Goal: Task Accomplishment & Management: Manage account settings

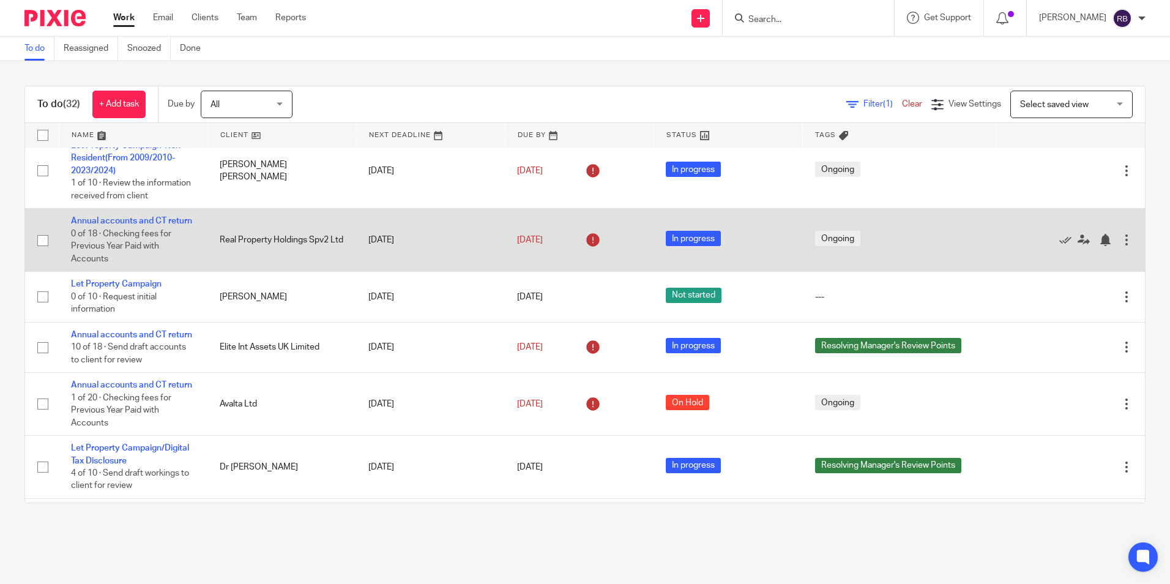
scroll to position [184, 0]
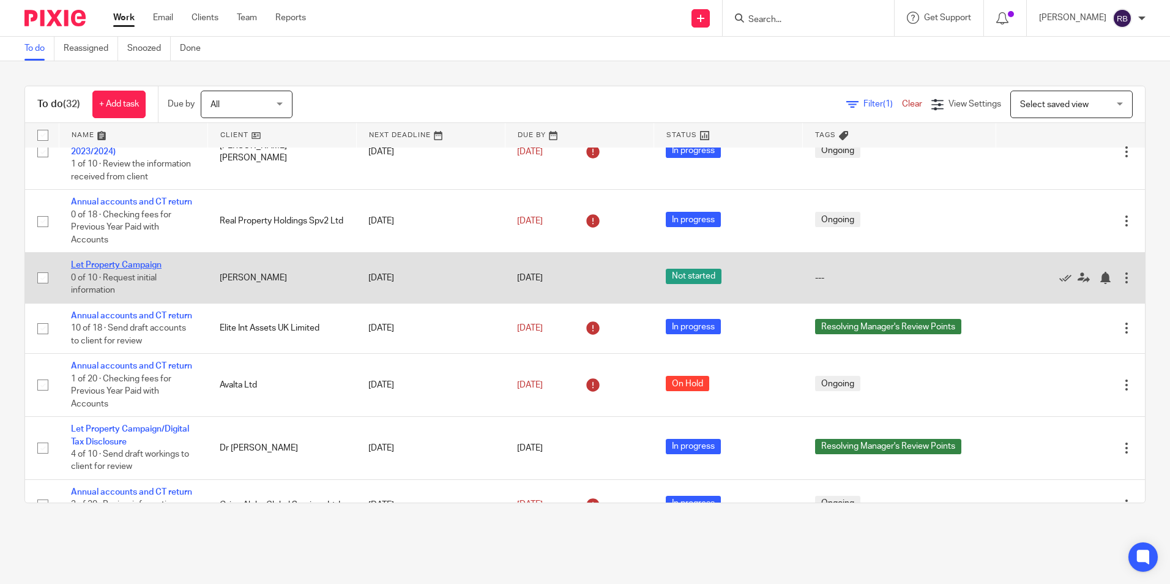
click at [133, 269] on link "Let Property Campaign" at bounding box center [116, 265] width 91 height 9
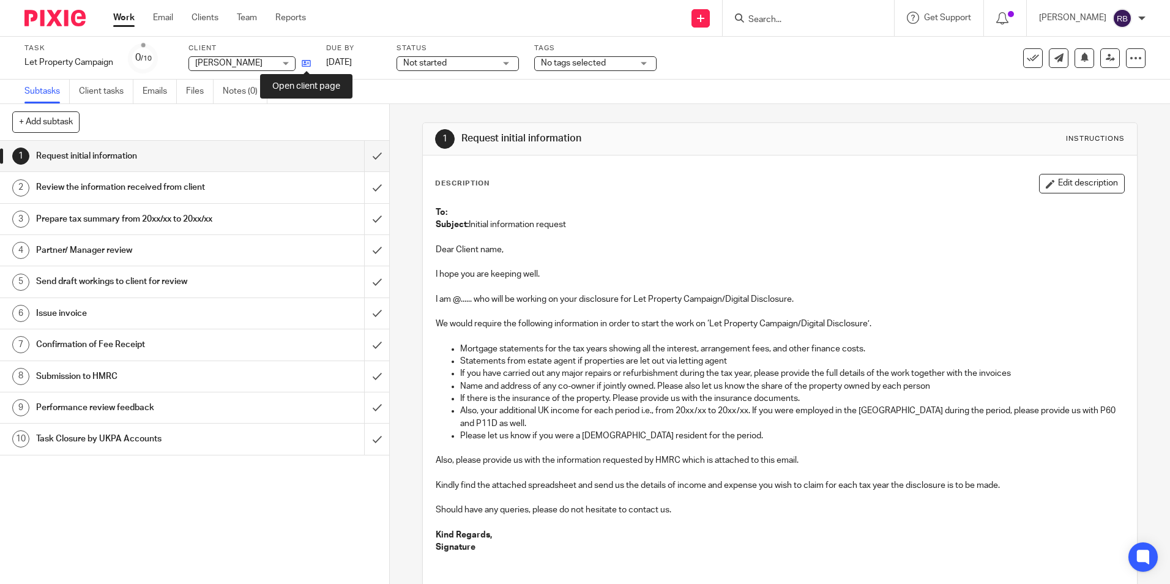
click at [307, 60] on icon at bounding box center [306, 63] width 9 height 9
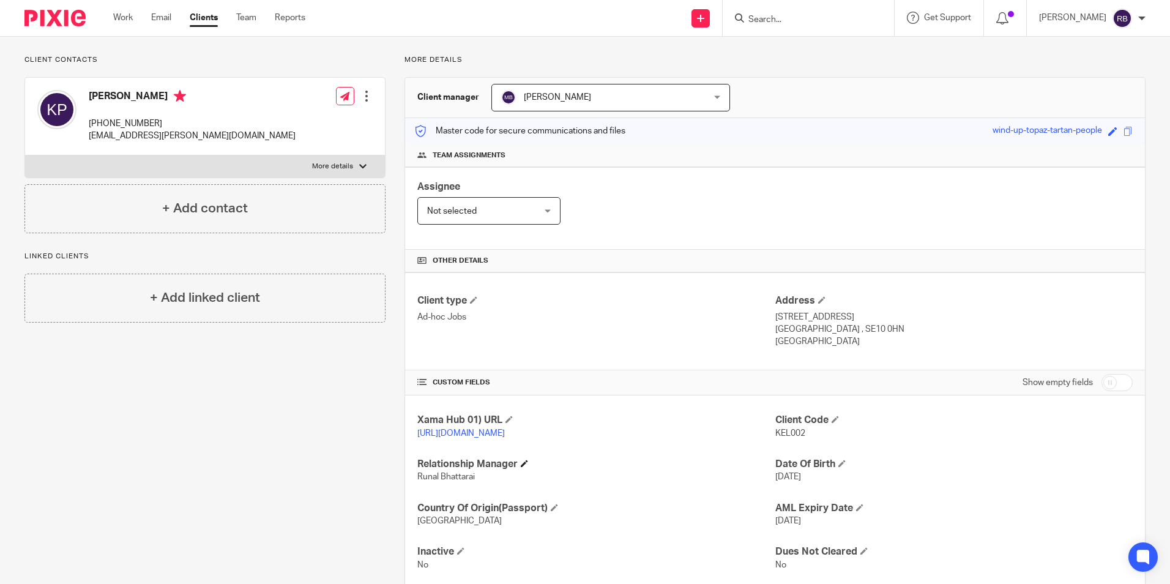
scroll to position [119, 0]
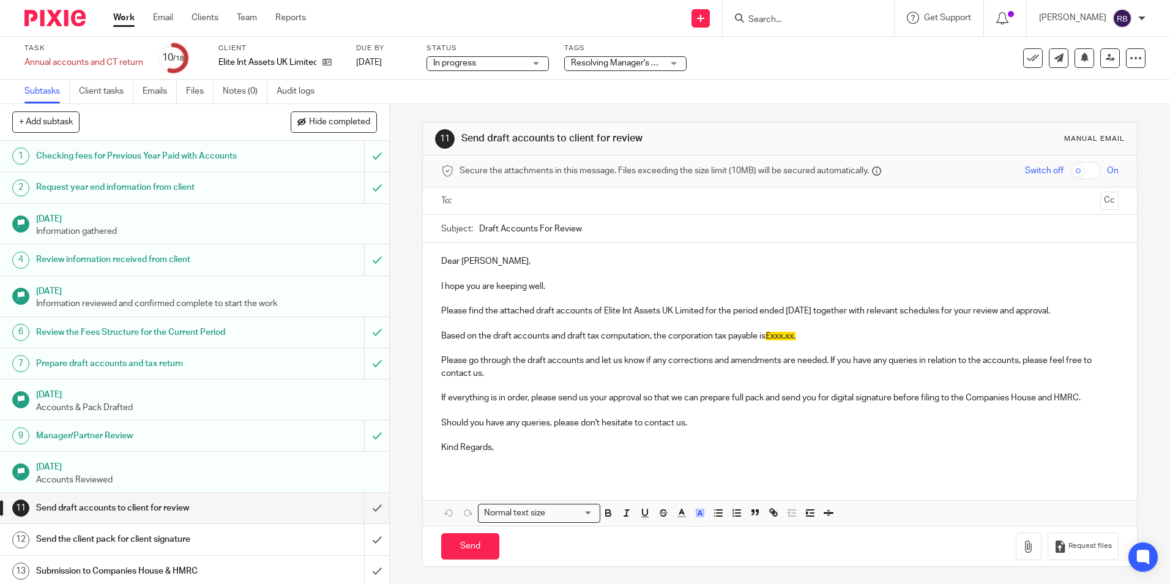
click at [125, 18] on link "Work" at bounding box center [123, 18] width 21 height 12
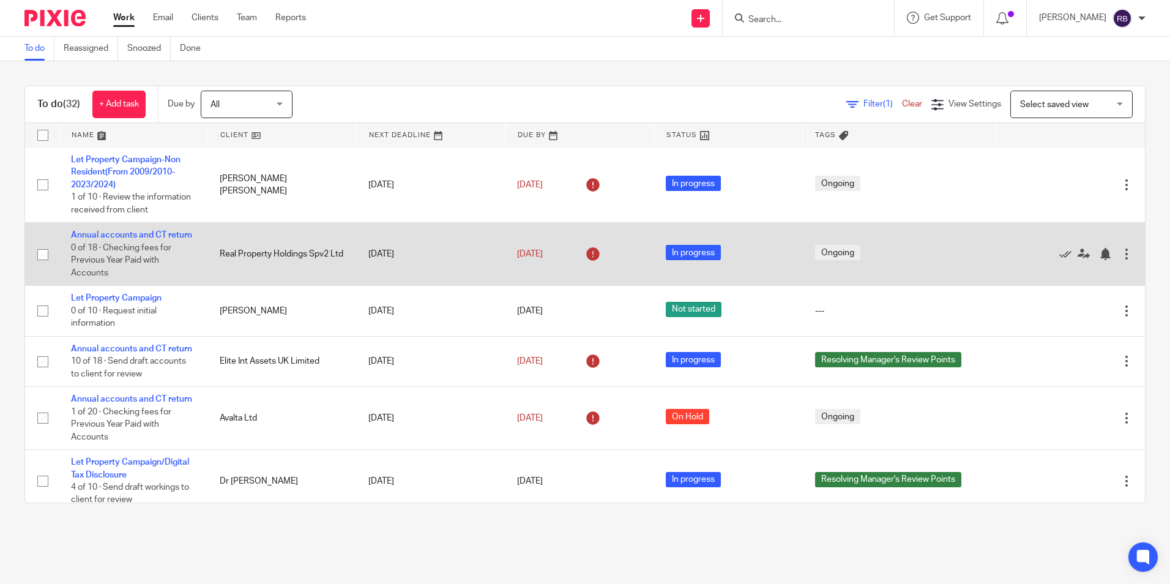
scroll to position [184, 0]
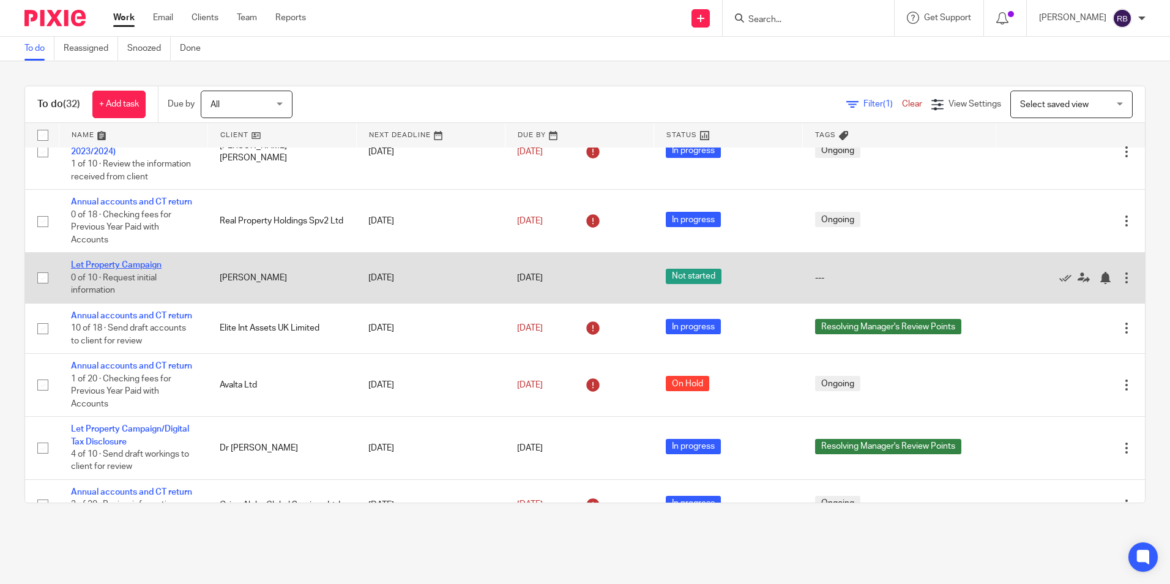
click at [122, 269] on link "Let Property Campaign" at bounding box center [116, 265] width 91 height 9
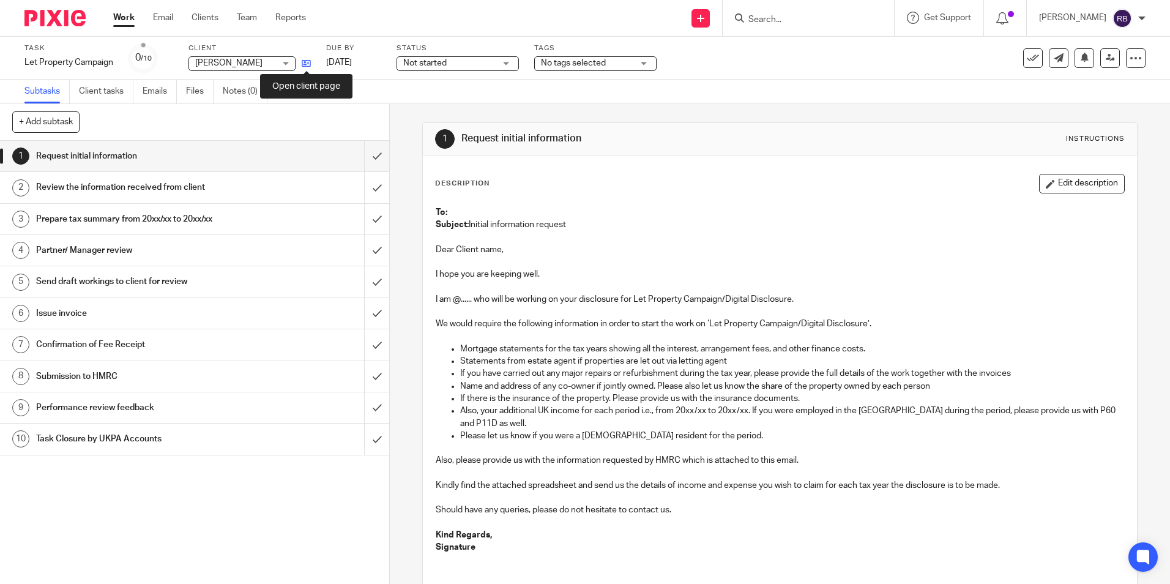
click at [310, 61] on icon at bounding box center [306, 63] width 9 height 9
click at [243, 85] on link "Notes (0)" at bounding box center [245, 92] width 45 height 24
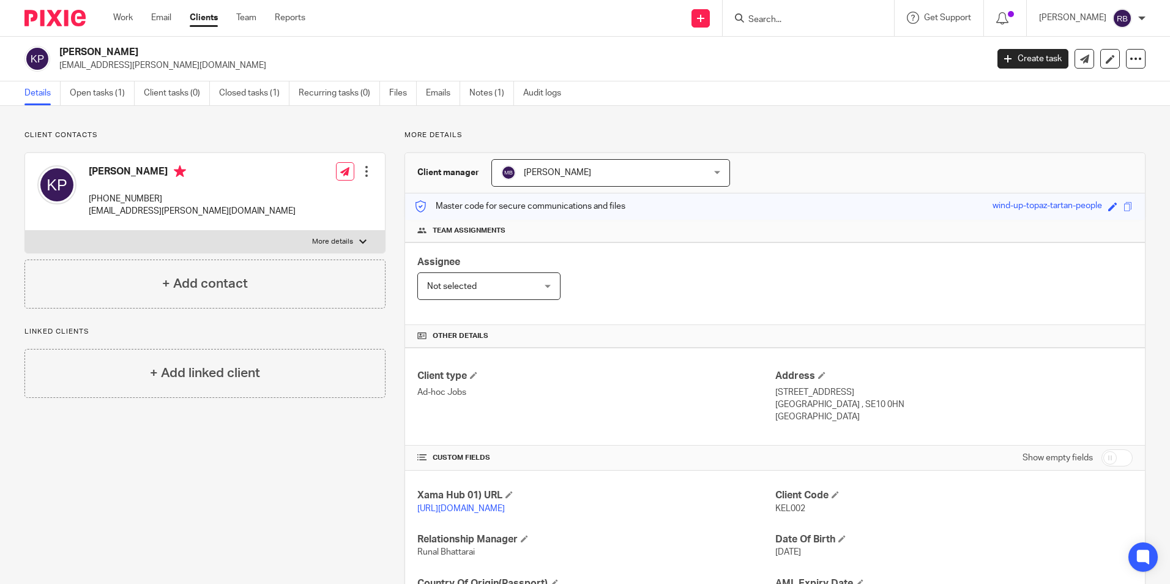
click at [850, 133] on p "More details" at bounding box center [775, 135] width 741 height 10
drag, startPoint x: 805, startPoint y: 404, endPoint x: 842, endPoint y: 403, distance: 36.7
click at [842, 403] on p "[GEOGRAPHIC_DATA] , SE10 0HN" at bounding box center [953, 404] width 357 height 12
copy p "SE10 0HN"
click at [794, 12] on form at bounding box center [812, 17] width 130 height 15
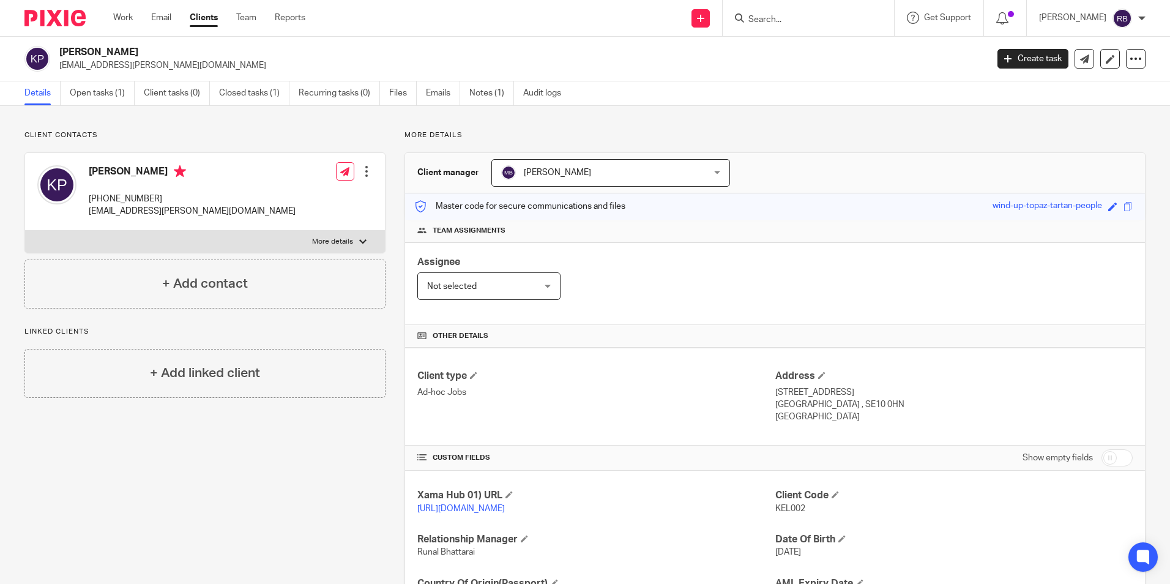
click at [788, 19] on input "Search" at bounding box center [802, 20] width 110 height 11
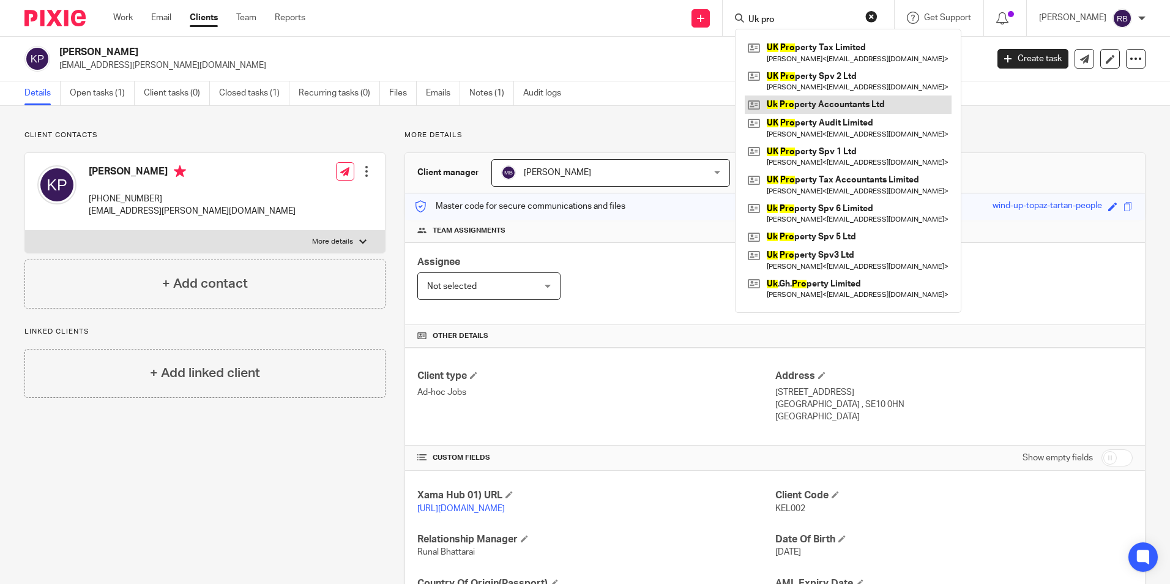
type input "Uk pro"
click at [812, 106] on link at bounding box center [848, 104] width 207 height 18
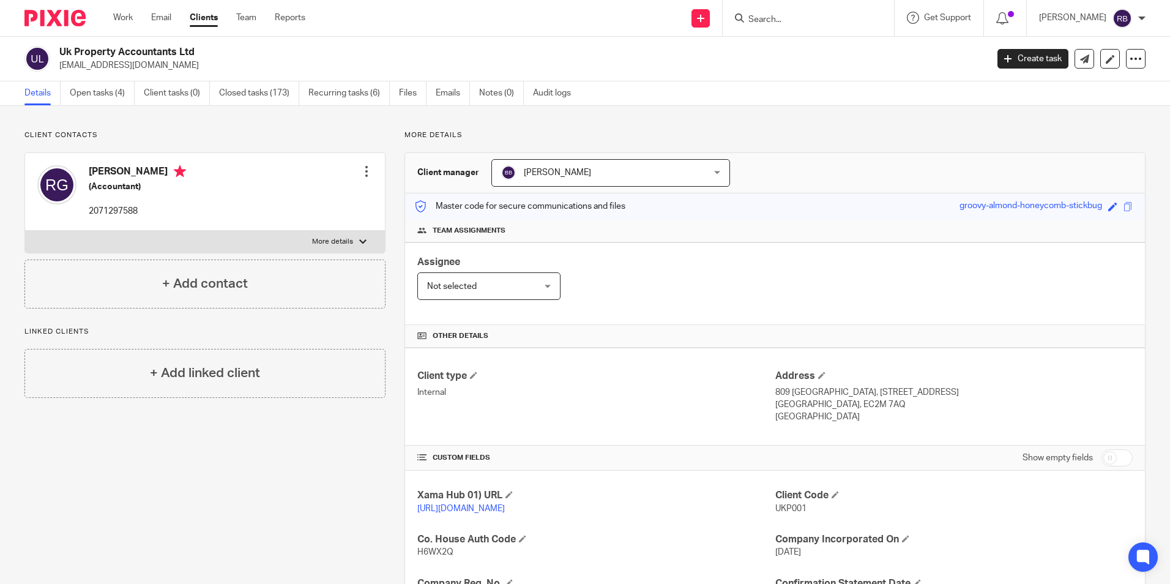
click at [308, 454] on div "Client contacts Raju Gajurel (Accountant) 2071297588 Edit contact Create client…" at bounding box center [196, 485] width 380 height 711
click at [775, 20] on input "Search" at bounding box center [802, 20] width 110 height 11
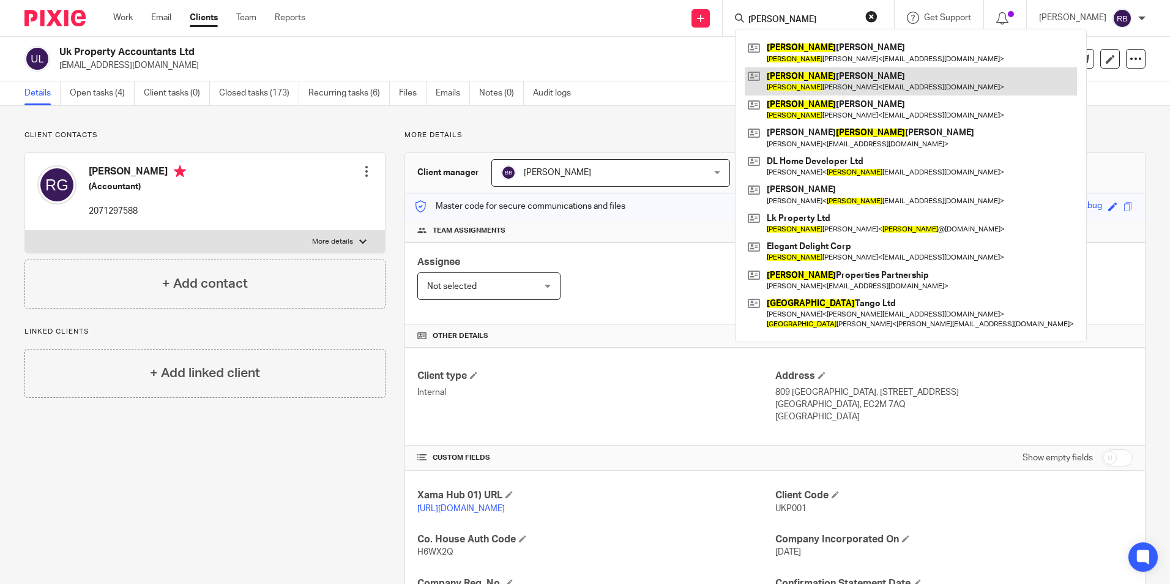
type input "lisa"
click at [837, 75] on link at bounding box center [911, 81] width 332 height 28
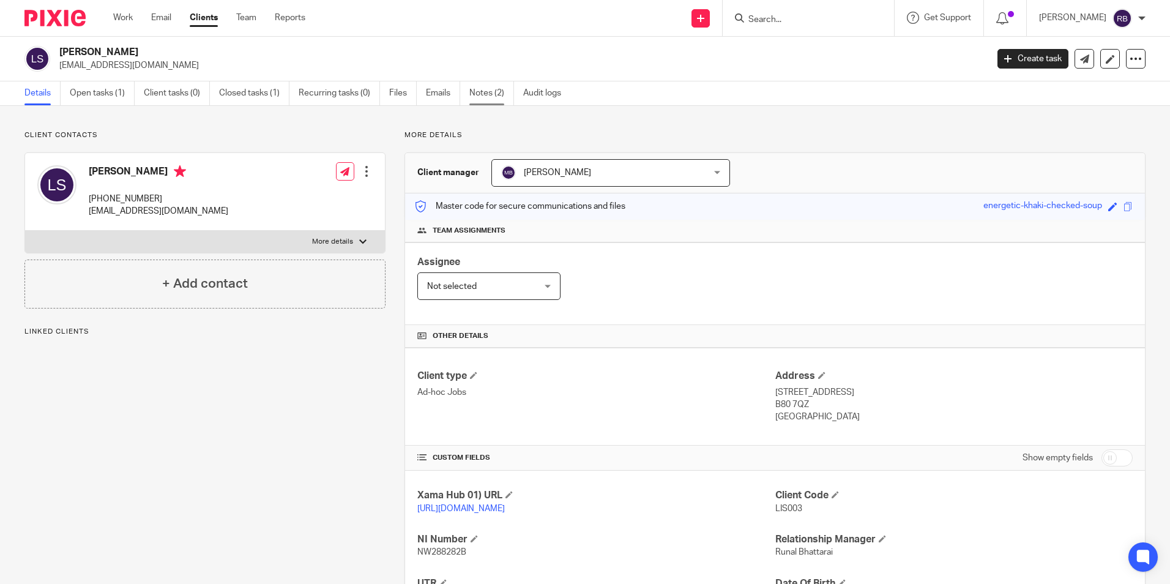
click at [488, 91] on link "Notes (2)" at bounding box center [491, 93] width 45 height 24
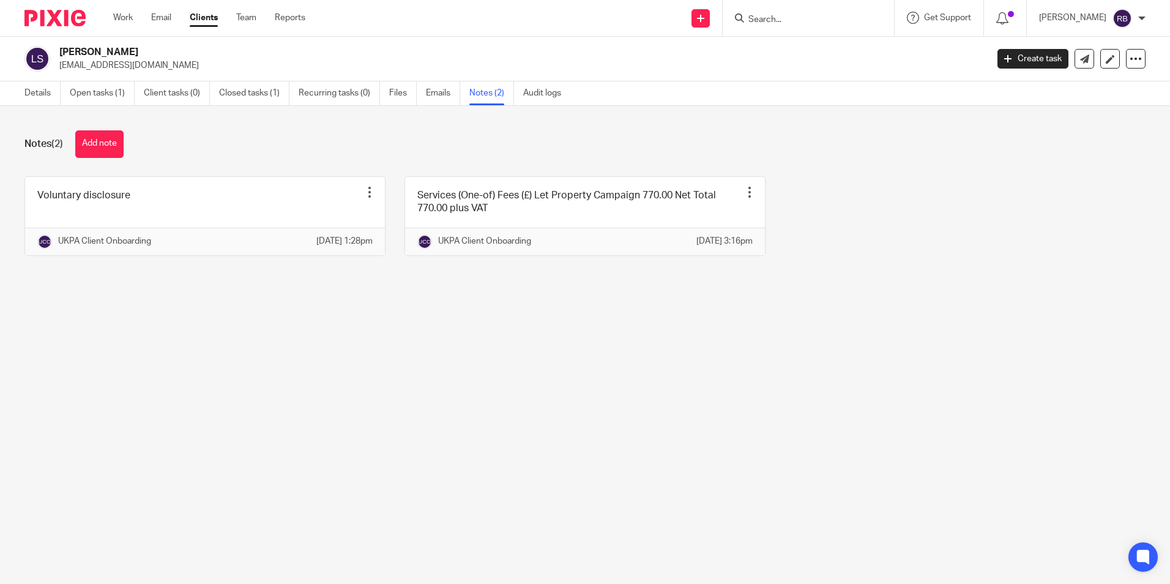
click at [790, 20] on input "Search" at bounding box center [802, 20] width 110 height 11
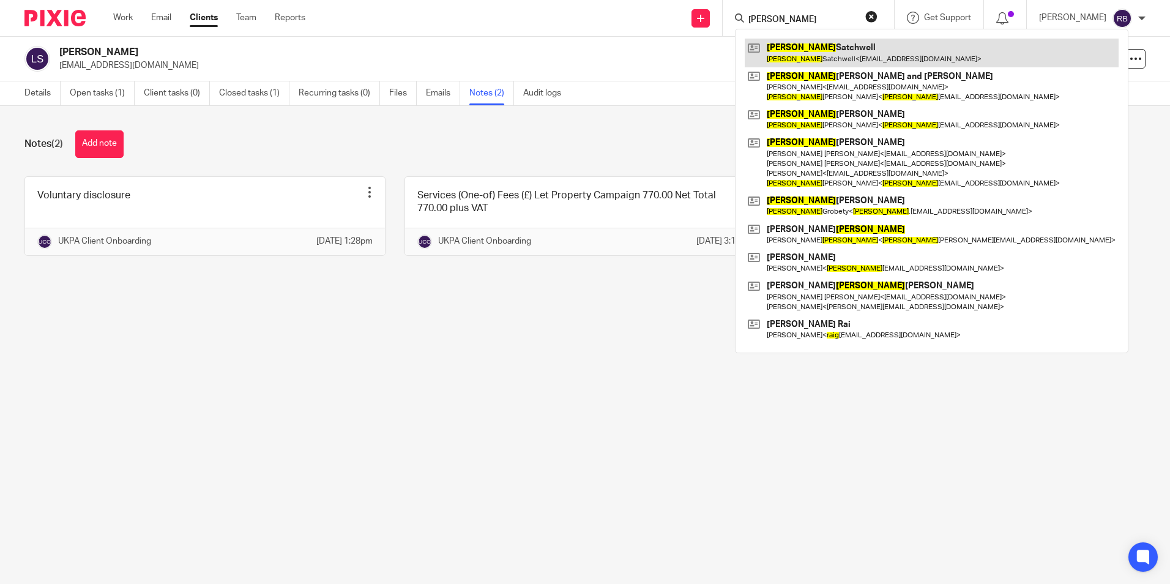
type input "[PERSON_NAME]"
click at [821, 51] on link at bounding box center [932, 53] width 374 height 28
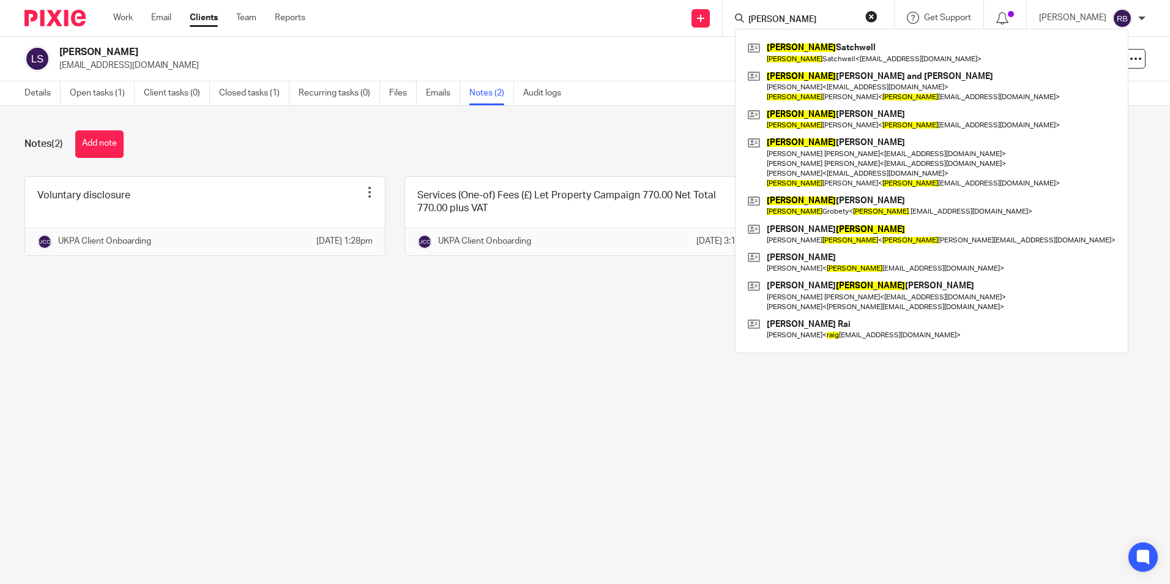
click at [878, 13] on button "reset" at bounding box center [871, 16] width 12 height 12
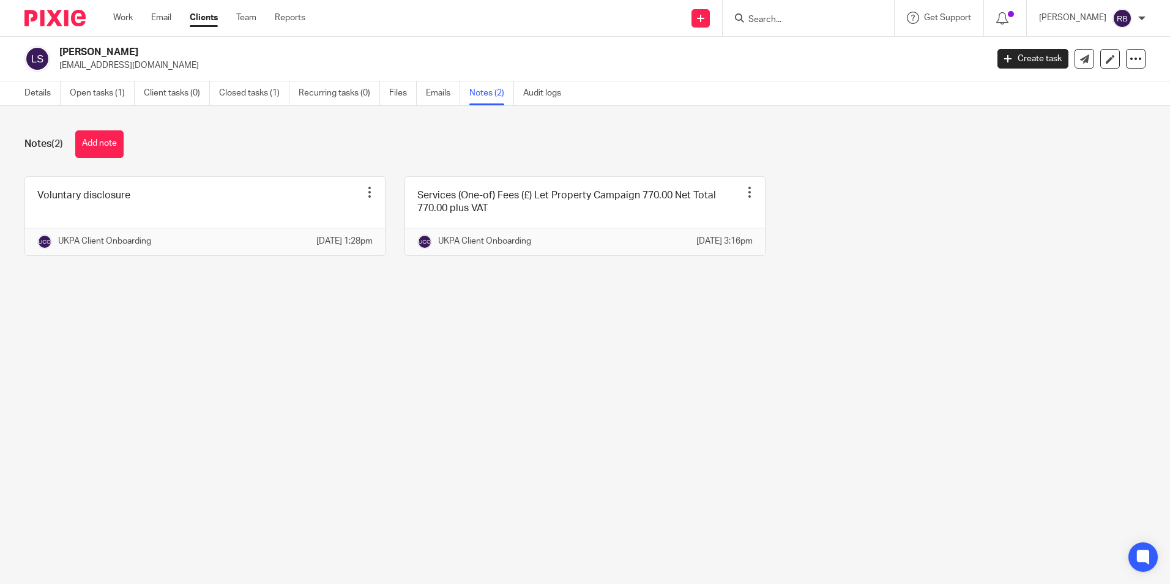
click at [815, 12] on form at bounding box center [812, 17] width 130 height 15
click at [781, 21] on input "Search" at bounding box center [802, 20] width 110 height 11
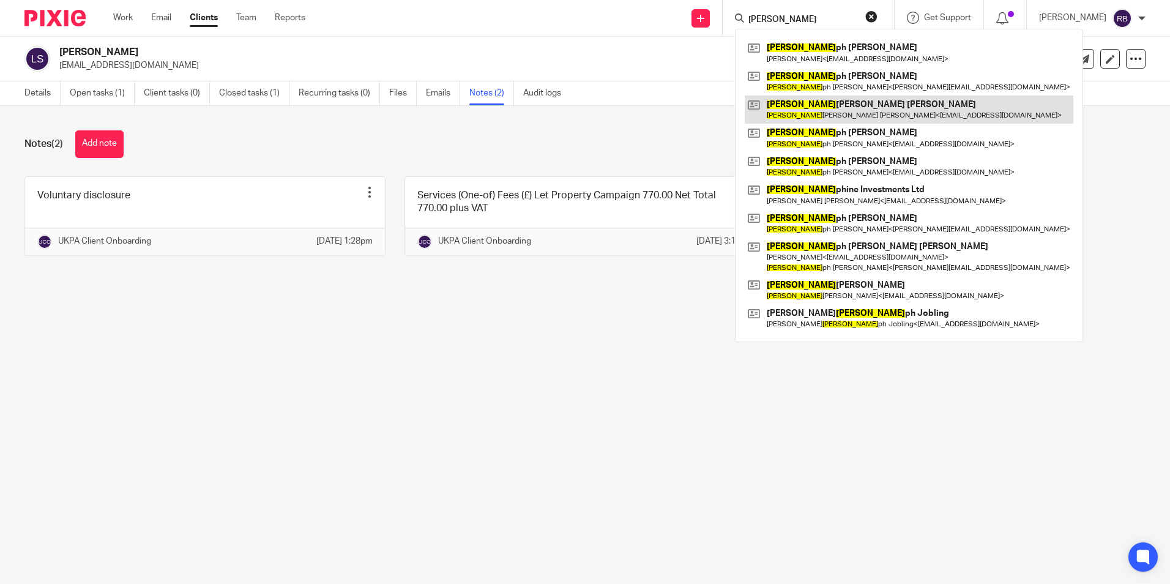
type input "[PERSON_NAME]"
click at [817, 102] on link at bounding box center [909, 109] width 329 height 28
click at [124, 88] on link "Open tasks (1)" at bounding box center [102, 93] width 65 height 24
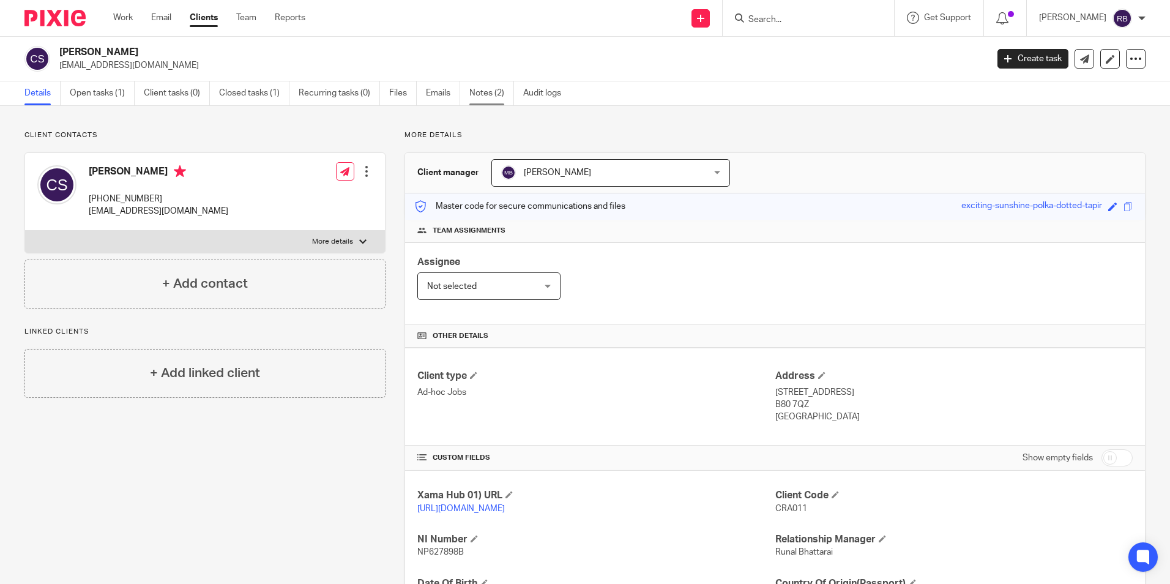
click at [487, 83] on link "Notes (2)" at bounding box center [491, 93] width 45 height 24
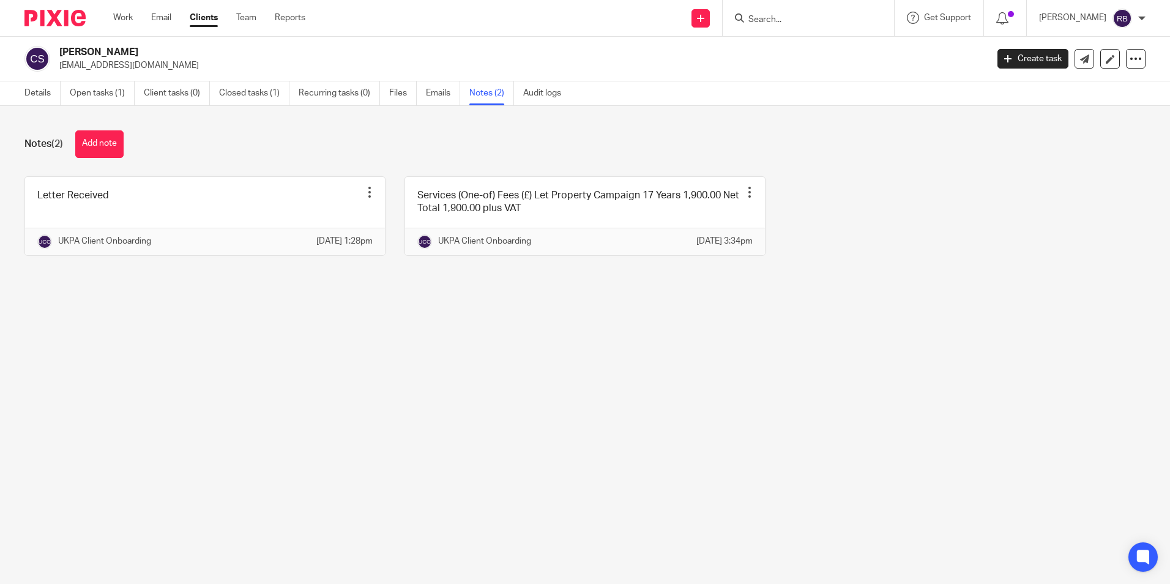
click at [518, 326] on main "[PERSON_NAME] [EMAIL_ADDRESS][DOMAIN_NAME] Create task Update from Companies Ho…" at bounding box center [585, 292] width 1170 height 584
click at [744, 195] on div at bounding box center [750, 192] width 12 height 12
click at [717, 233] on li "Edit note" at bounding box center [710, 241] width 62 height 18
click at [717, 240] on span "Edit note" at bounding box center [713, 240] width 34 height 9
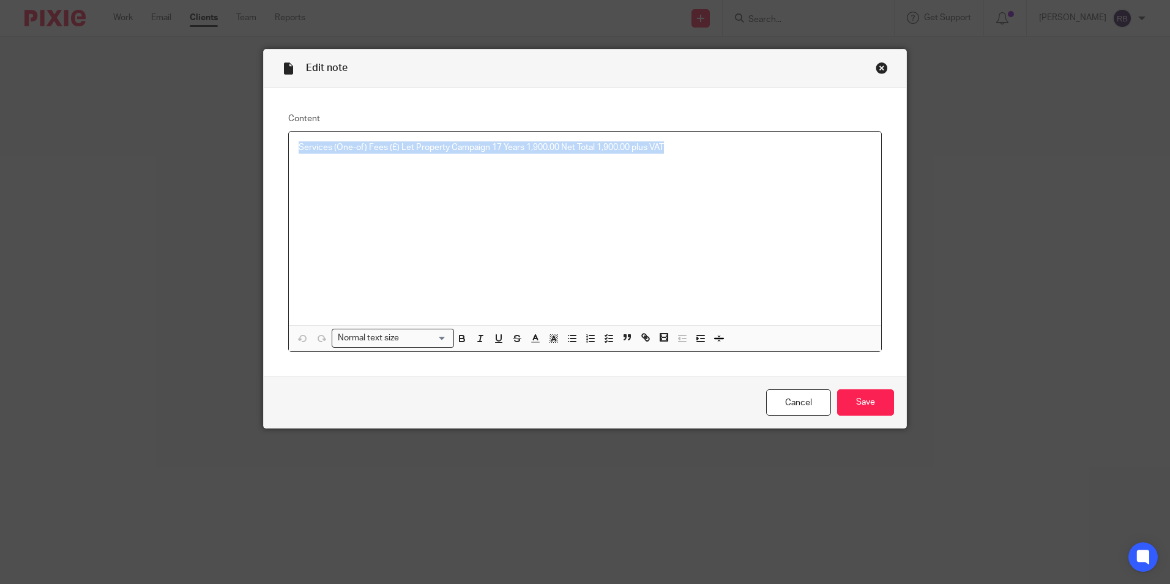
drag, startPoint x: 679, startPoint y: 144, endPoint x: 263, endPoint y: 146, distance: 415.6
click at [264, 146] on div "Content Services (One-of) Fees (£) Let Property Campaign 17 Years 1,900.00 Net …" at bounding box center [585, 232] width 643 height 289
copy p "Services (One-of) Fees (£) Let Property Campaign 17 Years 1,900.00 Net Total 1,…"
click at [774, 403] on link "Cancel" at bounding box center [798, 402] width 65 height 26
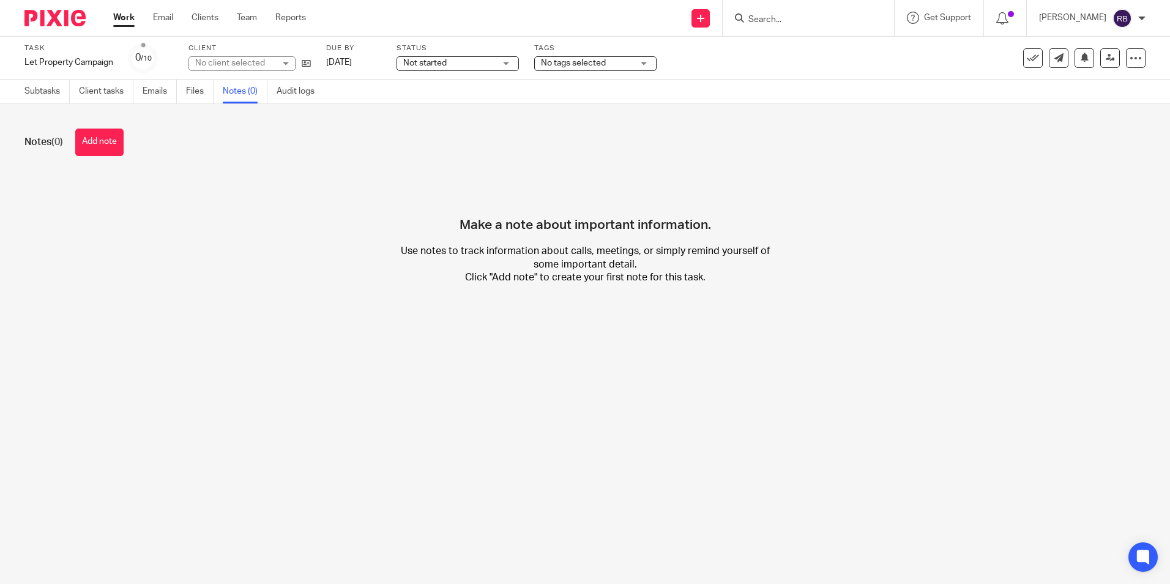
drag, startPoint x: 115, startPoint y: 141, endPoint x: 133, endPoint y: 138, distance: 18.5
click at [118, 141] on button "Add note" at bounding box center [99, 143] width 48 height 28
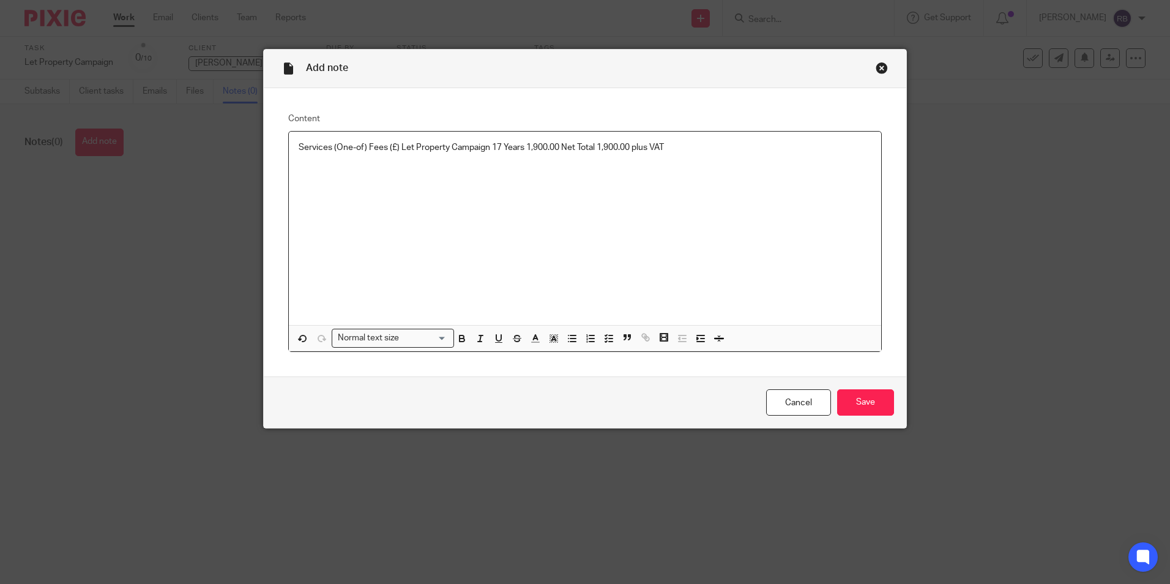
click at [536, 147] on p "Services (One-of) Fees (£) Let Property Campaign 17 Years 1,900.00 Net Total 1,…" at bounding box center [585, 147] width 573 height 12
click at [498, 147] on p "Services (One-of) Fees (£) Let Property Campaign 17 Years 1,800.00 Net Total 1,…" at bounding box center [585, 147] width 573 height 12
click at [602, 146] on p "Services (One-of) Fees (£) Let Property Campaign 9 Years 1,800.00 Net Total 1,9…" at bounding box center [585, 147] width 573 height 12
drag, startPoint x: 650, startPoint y: 153, endPoint x: 283, endPoint y: 153, distance: 366.6
click at [288, 153] on div "Services (One-of) Fees (£) Let Property Campaign 9 Years 1,800.00 Net Total 1,8…" at bounding box center [585, 242] width 594 height 222
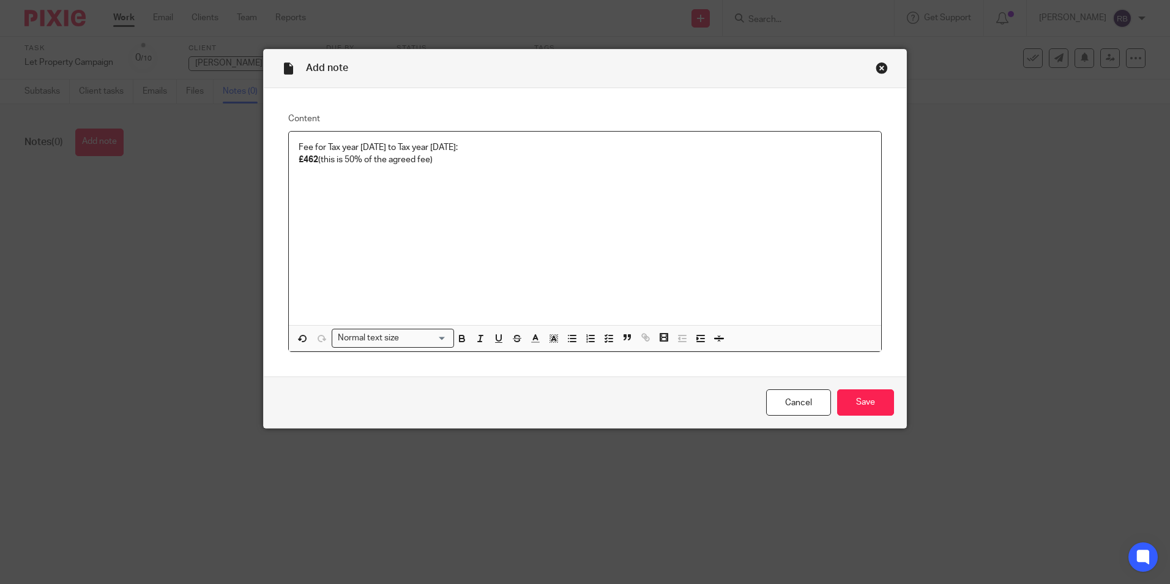
click at [378, 145] on p "Fee for Tax year 2007 to Tax year 2017:" at bounding box center [585, 147] width 573 height 12
click at [314, 157] on strong "£462" at bounding box center [309, 159] width 20 height 9
click at [846, 395] on input "Save" at bounding box center [865, 402] width 57 height 26
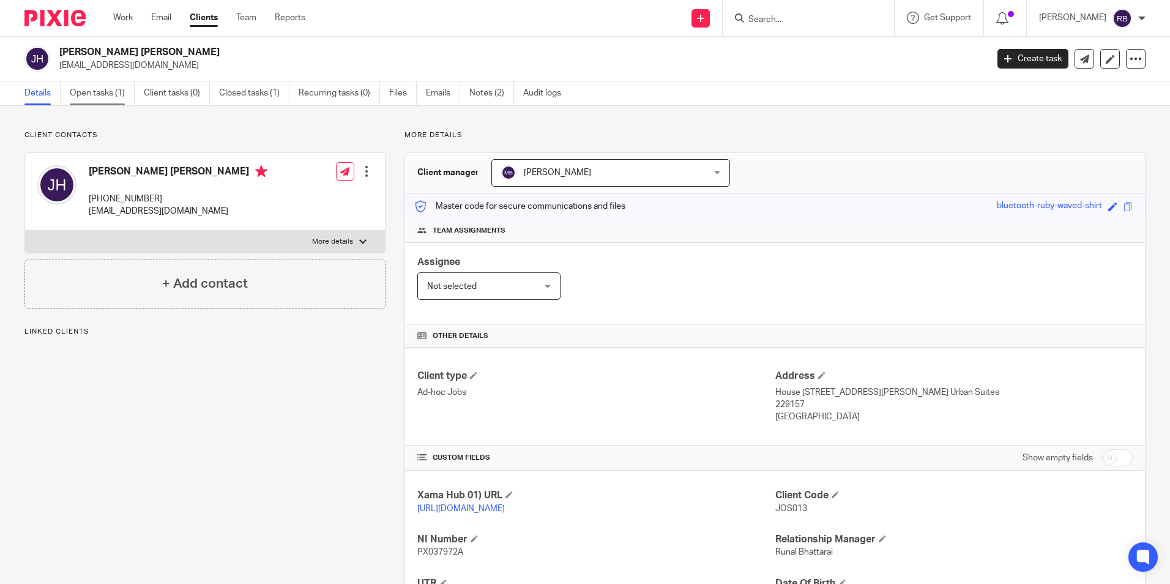
click at [126, 92] on link "Open tasks (1)" at bounding box center [102, 93] width 65 height 24
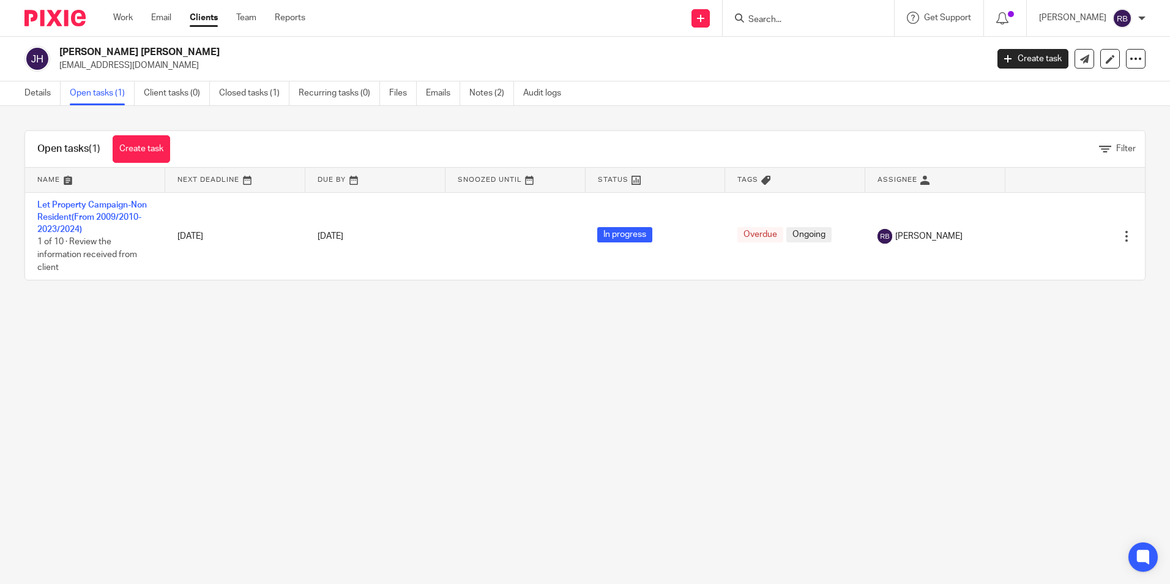
click at [122, 212] on link "Let Property Campaign-Non Resident(From 2009/2010-2023/2024)" at bounding box center [92, 218] width 110 height 34
click at [98, 209] on td "Let Property Campaign/Digital Tax Disclosure 2 of 10 · Review the information r…" at bounding box center [95, 236] width 140 height 88
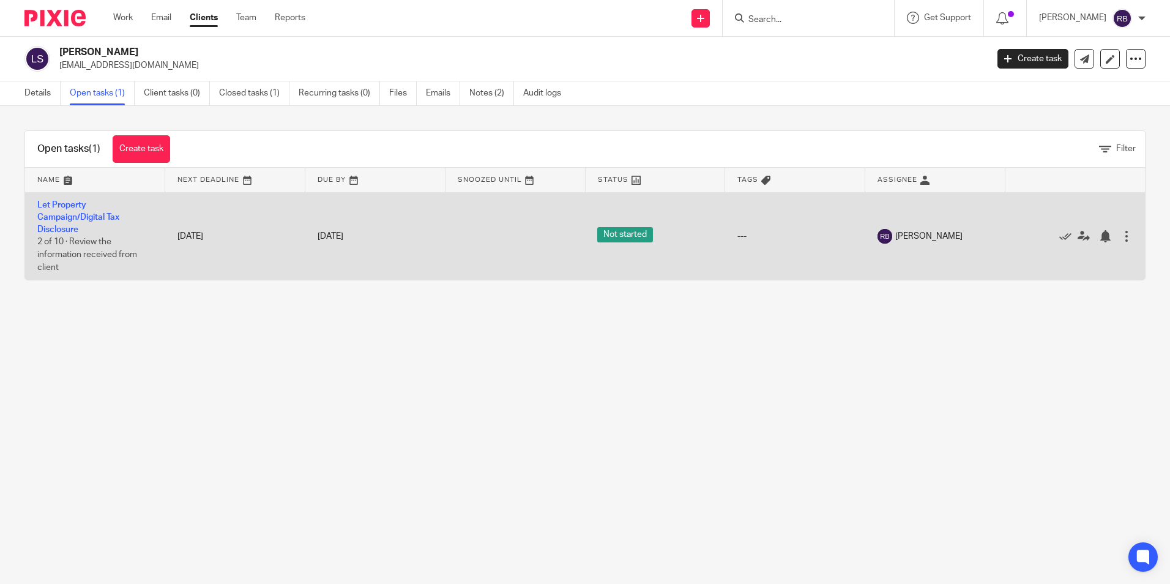
click at [89, 225] on td "Let Property Campaign/Digital Tax Disclosure 2 of 10 · Review the information r…" at bounding box center [95, 236] width 140 height 88
click at [88, 215] on link "Let Property Campaign/Digital Tax Disclosure" at bounding box center [78, 218] width 82 height 34
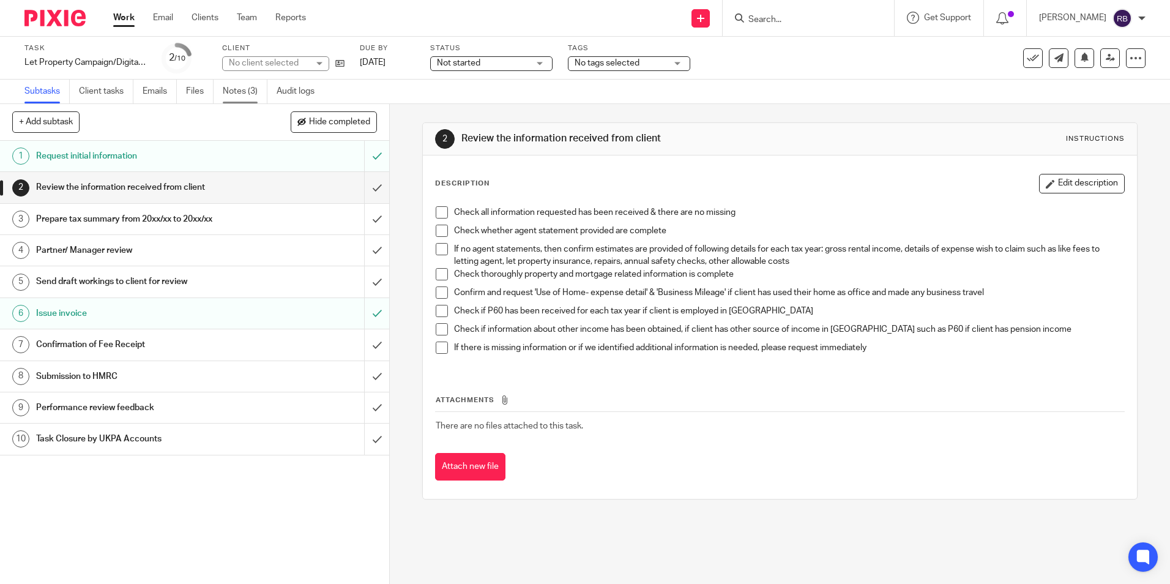
click at [244, 95] on link "Notes (3)" at bounding box center [245, 92] width 45 height 24
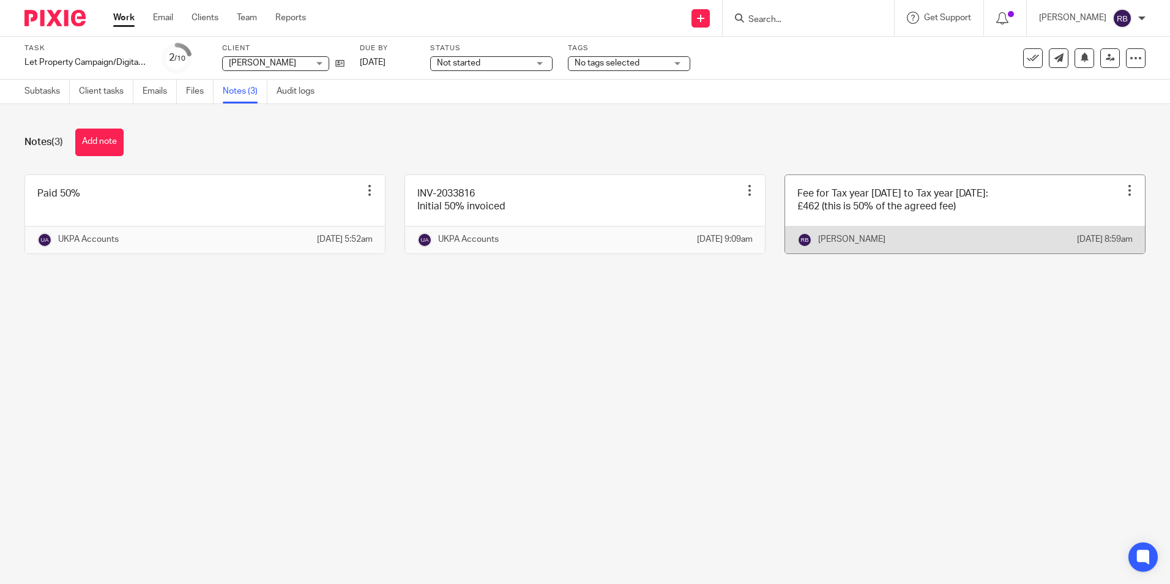
click at [1124, 188] on div at bounding box center [1130, 190] width 12 height 12
click at [940, 217] on link at bounding box center [965, 214] width 360 height 78
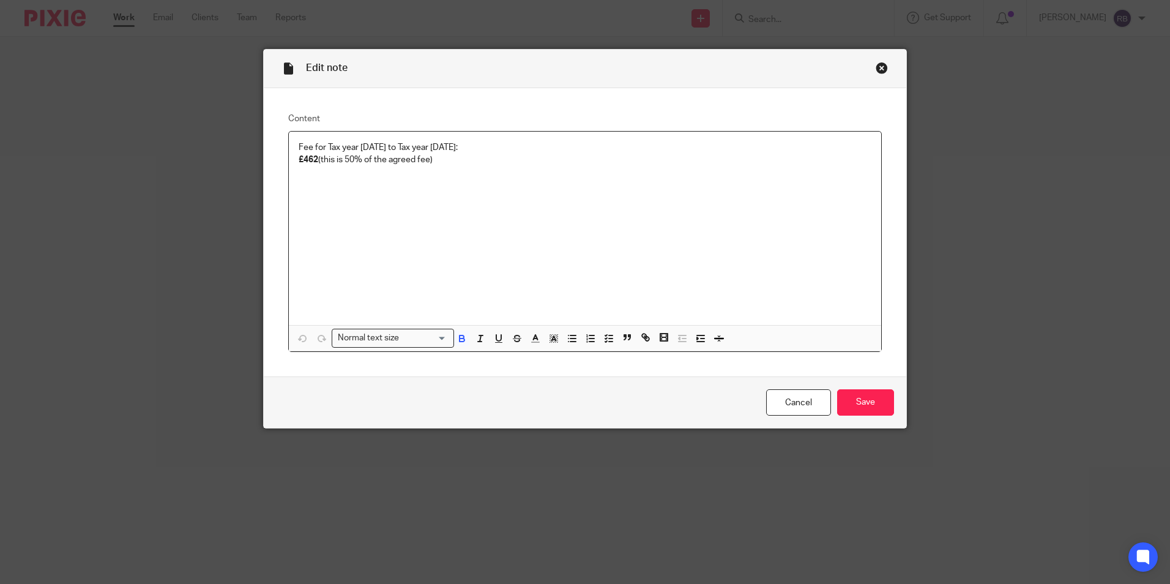
drag, startPoint x: 294, startPoint y: 145, endPoint x: 438, endPoint y: 163, distance: 144.3
click at [438, 163] on div "Fee for Tax year 2007 to Tax year 2017: £462 (this is 50% of the agreed fee)" at bounding box center [585, 228] width 592 height 193
copy div "Fee for Tax year 2007 to Tax year 2017: £462 (this is 50% of the agreed fee)"
click at [780, 404] on link "Cancel" at bounding box center [798, 402] width 65 height 26
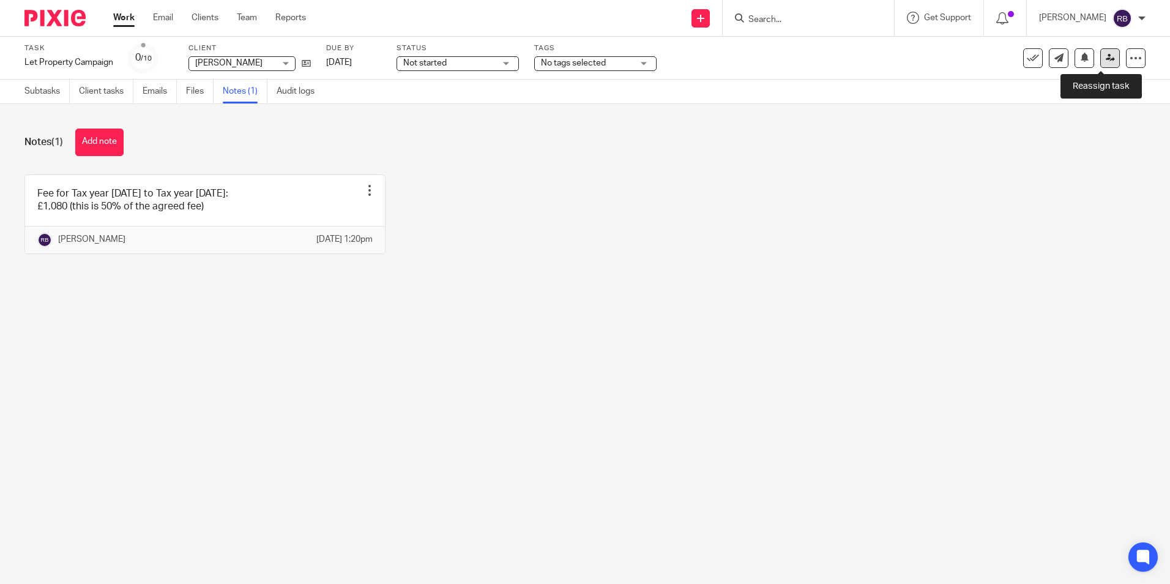
click at [1100, 62] on link at bounding box center [1110, 58] width 20 height 20
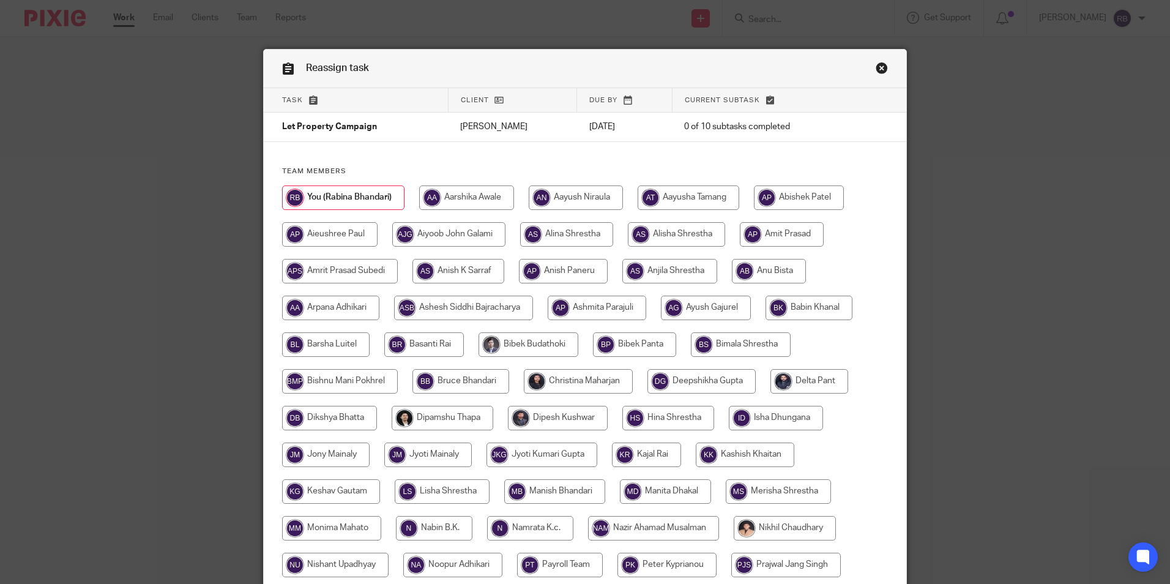
scroll to position [306, 0]
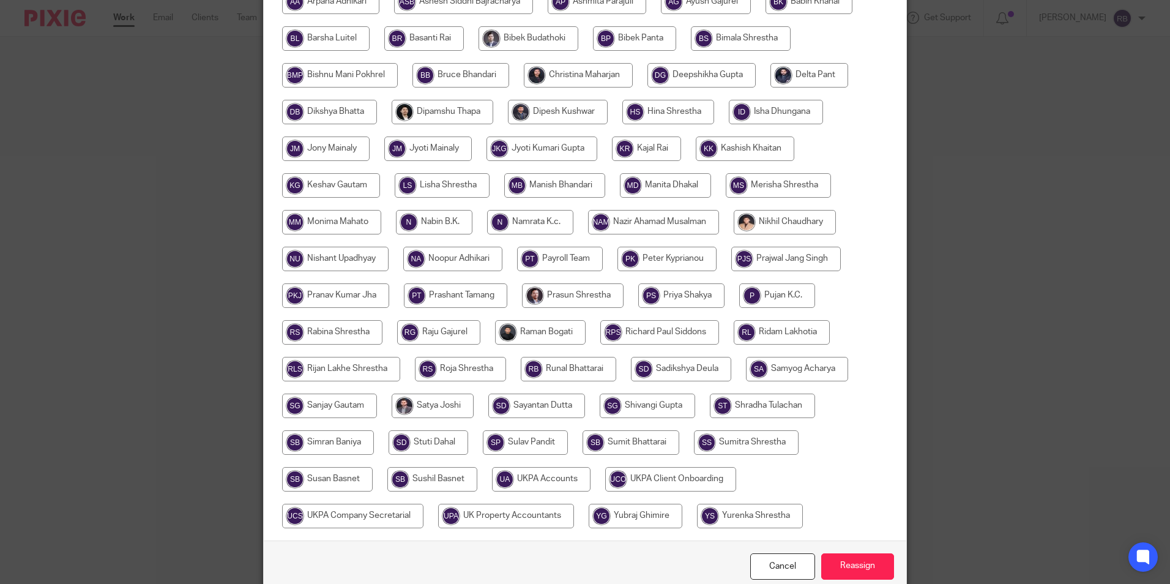
click at [559, 485] on input "radio" at bounding box center [541, 479] width 99 height 24
radio input "true"
click at [854, 565] on input "Reassign" at bounding box center [857, 566] width 73 height 26
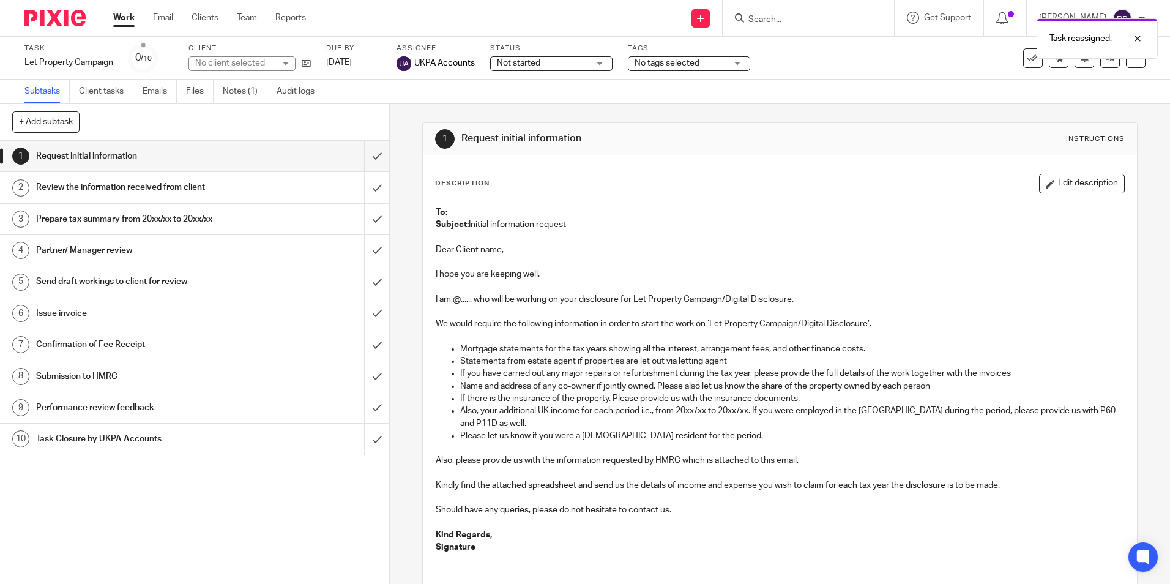
click at [124, 23] on link "Work" at bounding box center [123, 18] width 21 height 12
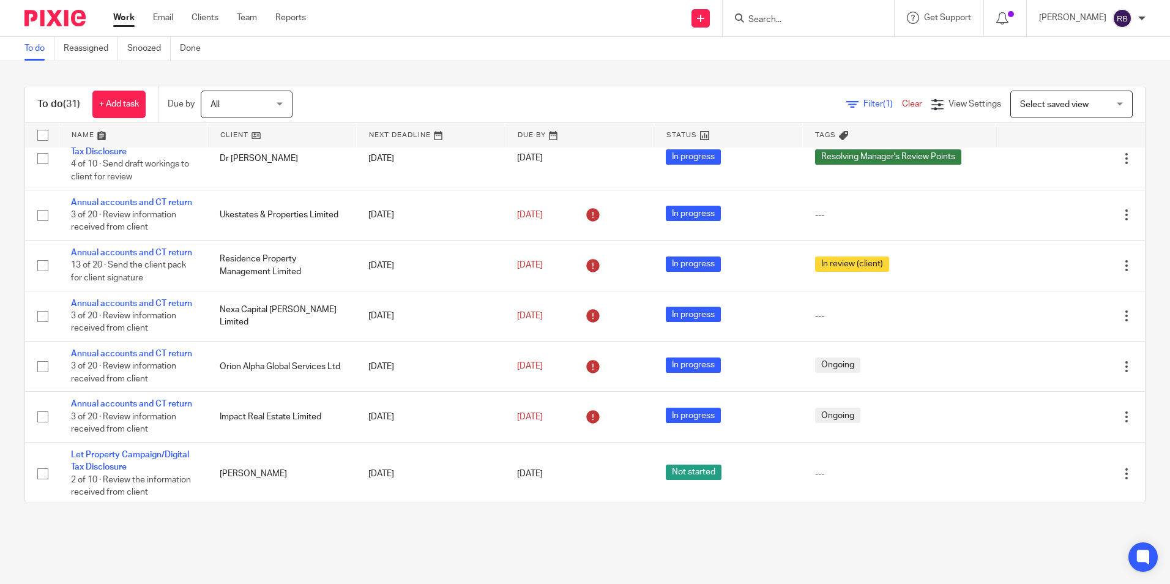
scroll to position [245, 0]
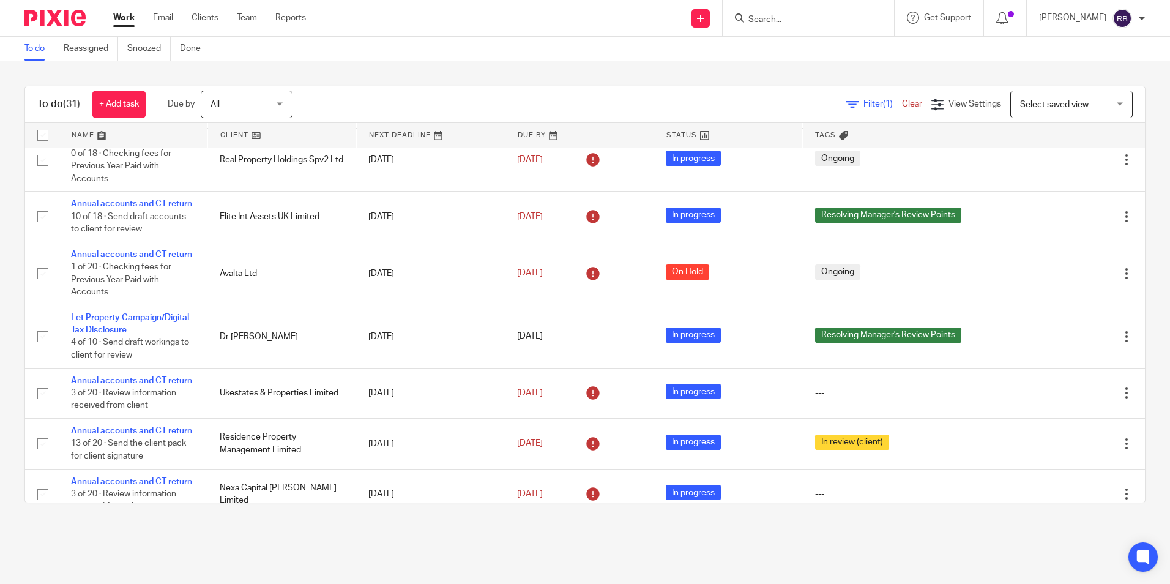
click at [770, 20] on input "Search" at bounding box center [802, 20] width 110 height 11
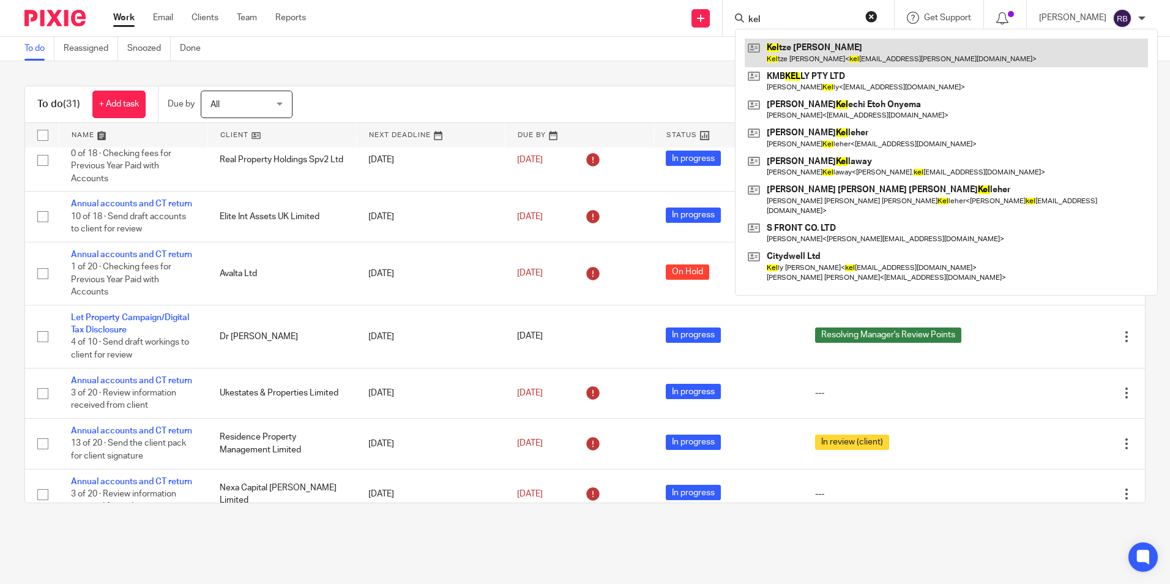
type input "kel"
click at [806, 50] on link at bounding box center [946, 53] width 403 height 28
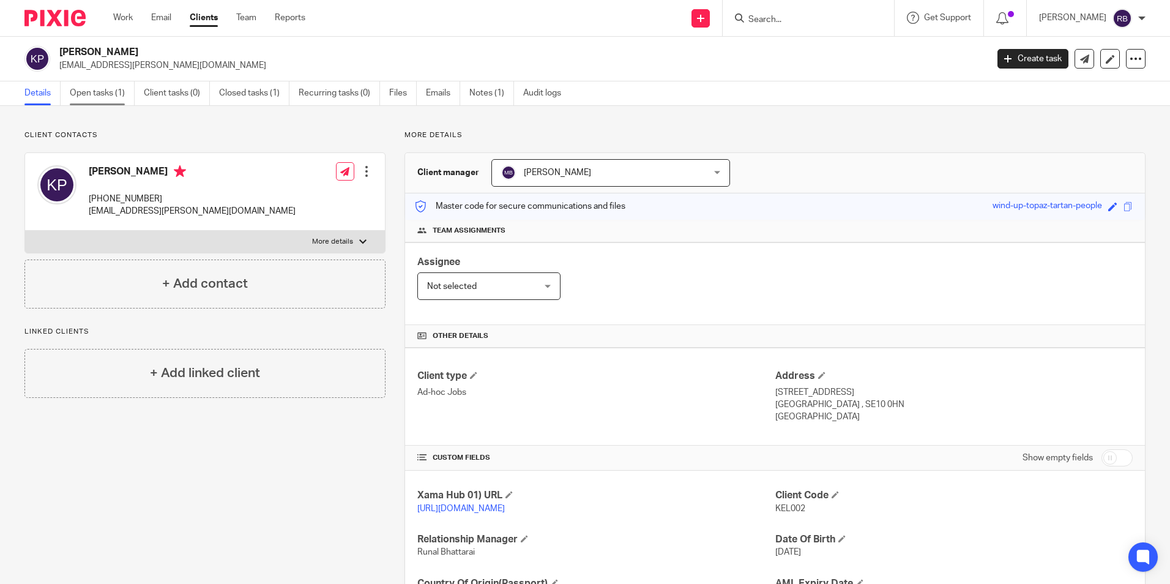
drag, startPoint x: 111, startPoint y: 89, endPoint x: 119, endPoint y: 95, distance: 10.9
click at [111, 89] on link "Open tasks (1)" at bounding box center [102, 93] width 65 height 24
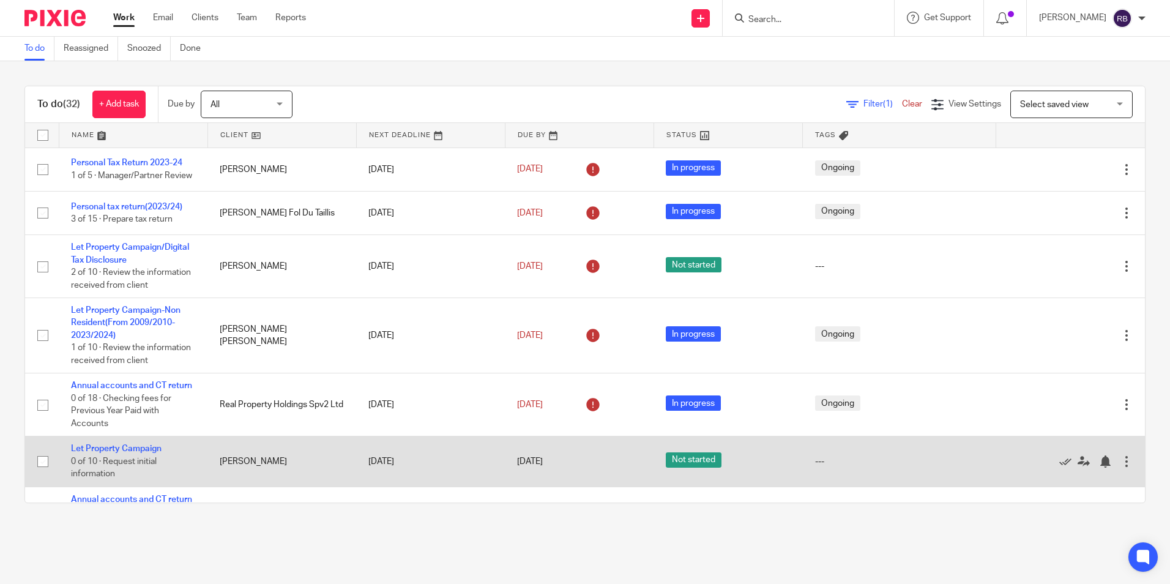
scroll to position [184, 0]
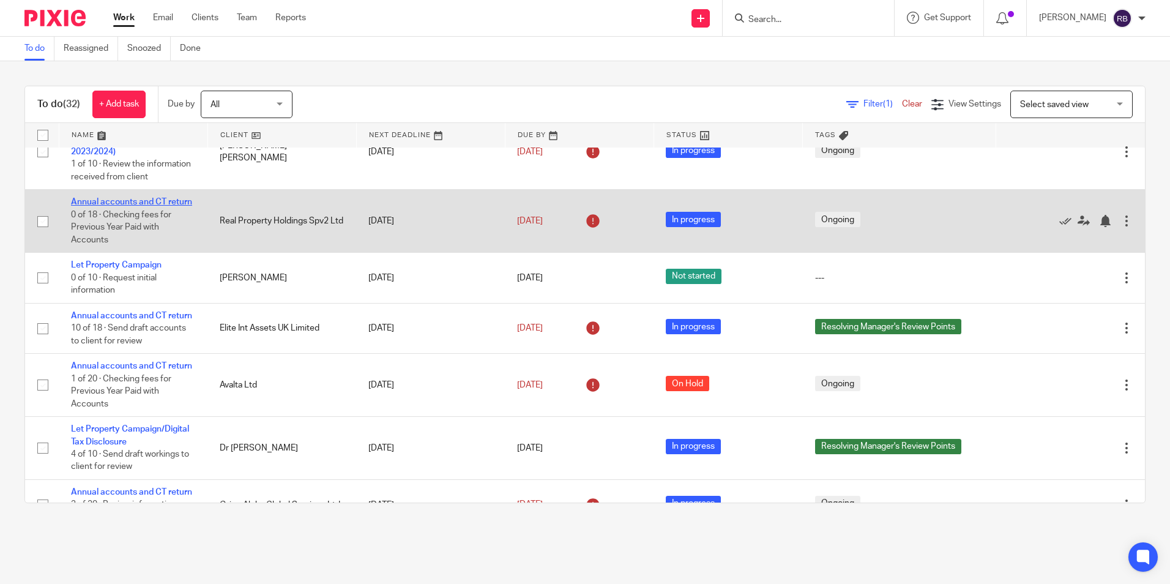
click at [146, 206] on link "Annual accounts and CT return" at bounding box center [131, 202] width 121 height 9
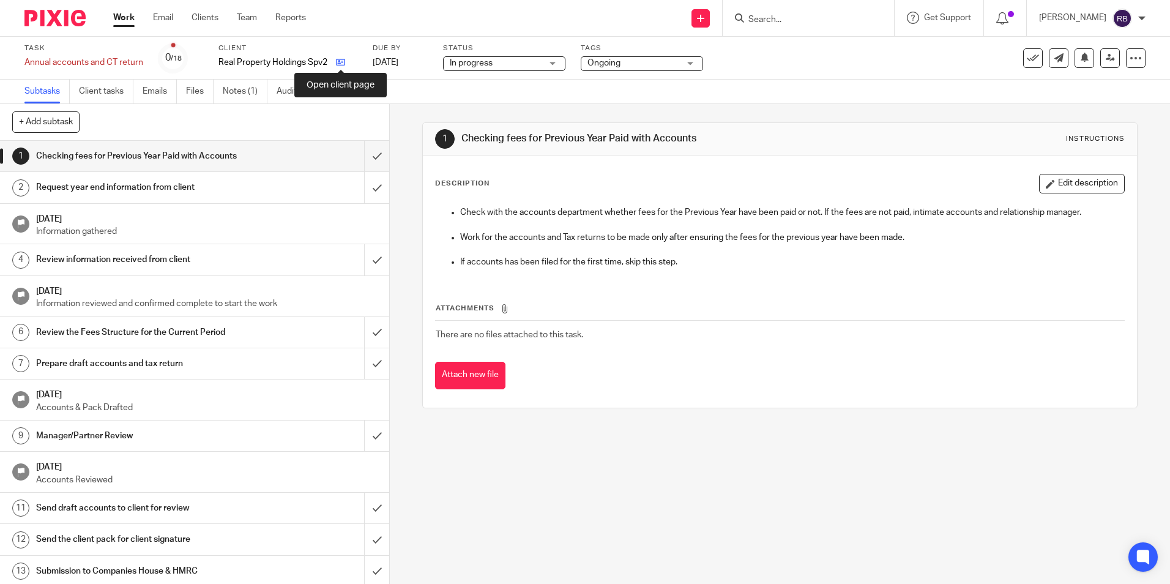
click at [339, 64] on icon at bounding box center [340, 62] width 9 height 9
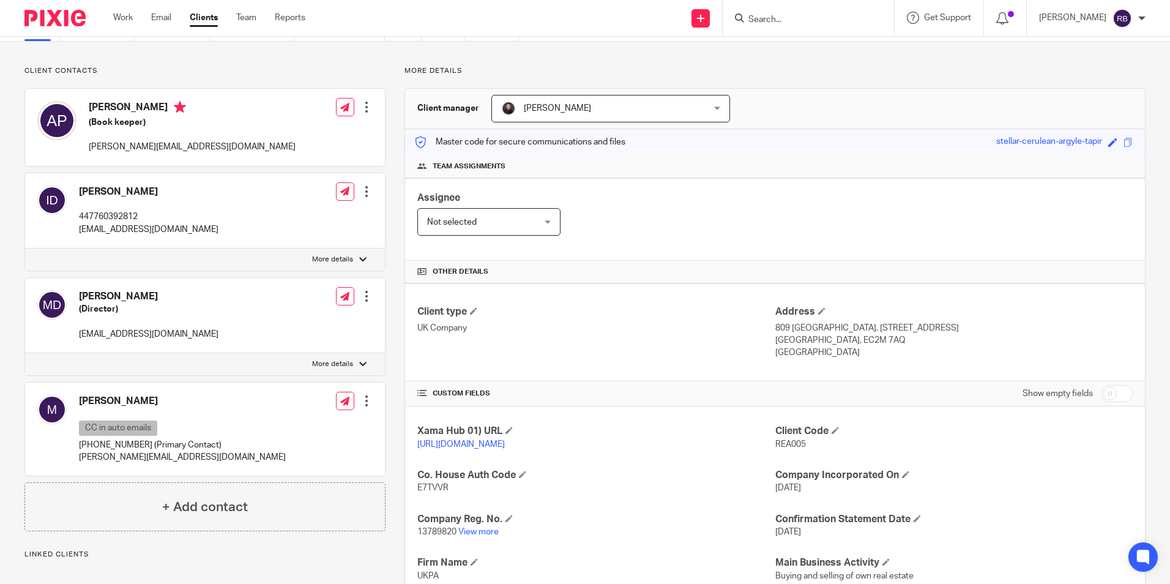
scroll to position [122, 0]
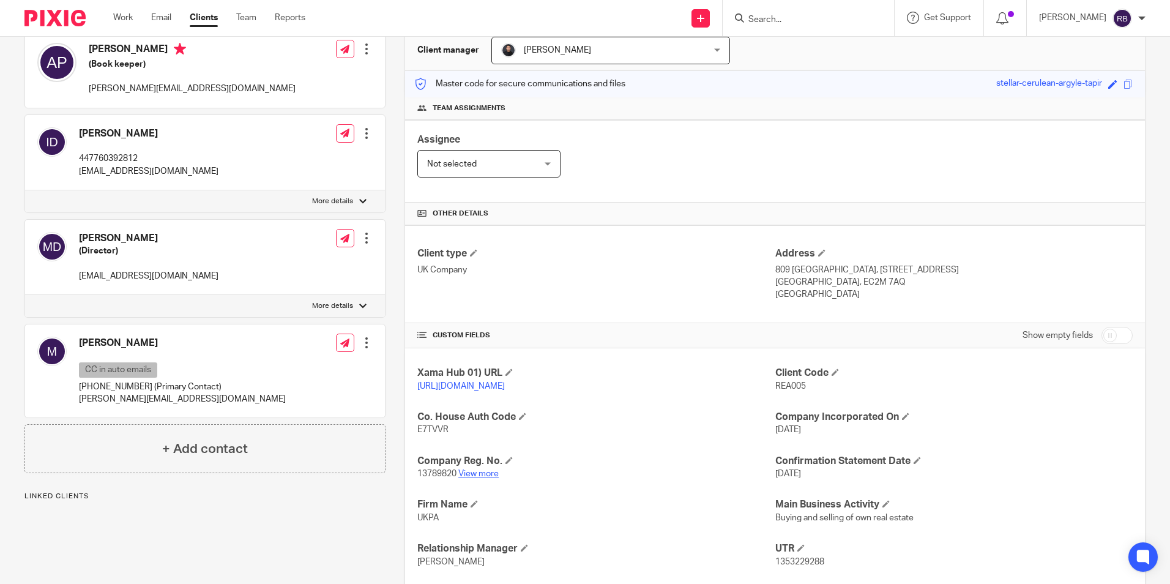
click at [479, 478] on link "View more" at bounding box center [478, 473] width 40 height 9
